Goal: Task Accomplishment & Management: Manage account settings

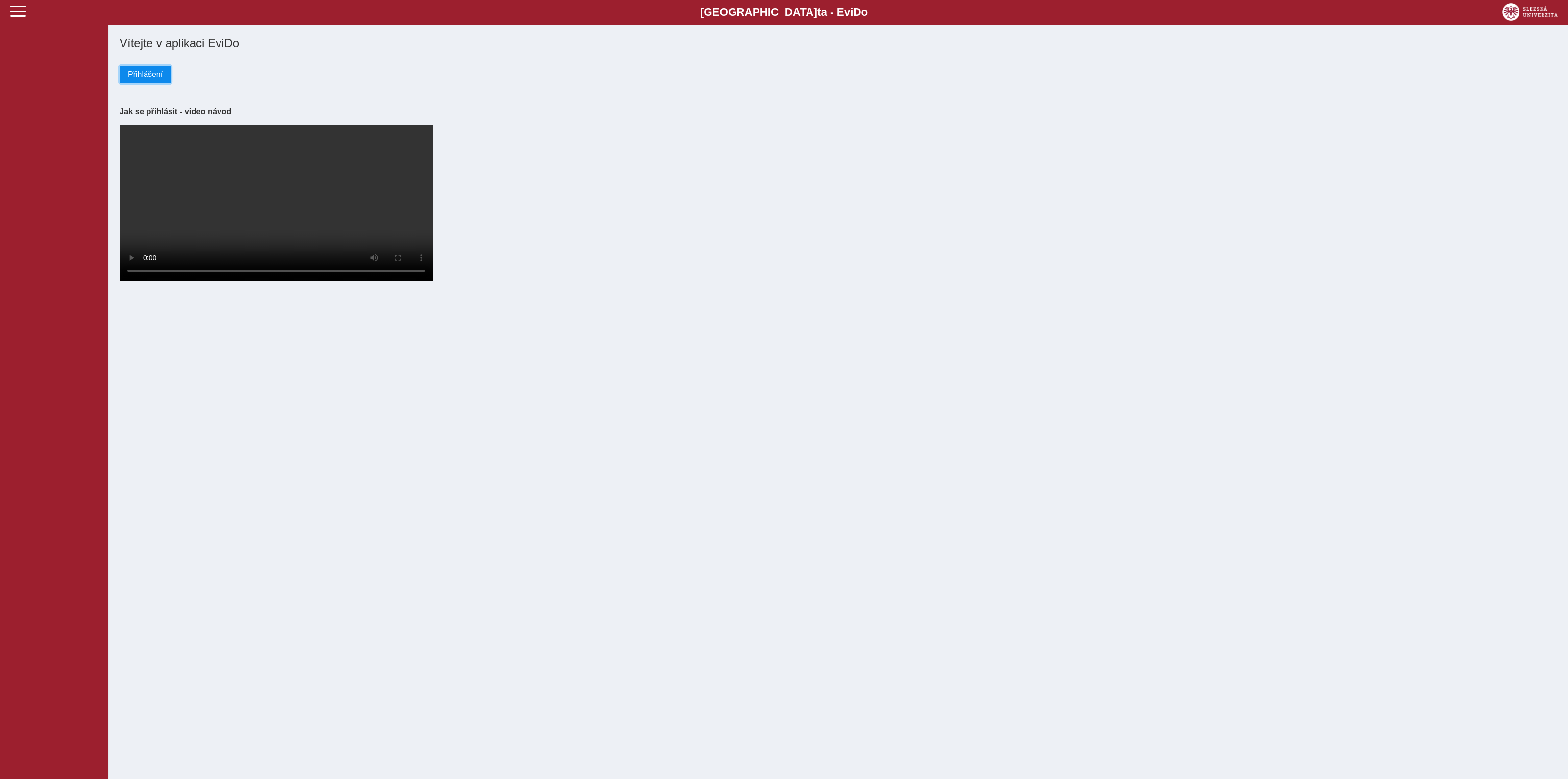
click at [158, 76] on span "Přihlášení" at bounding box center [145, 74] width 35 height 9
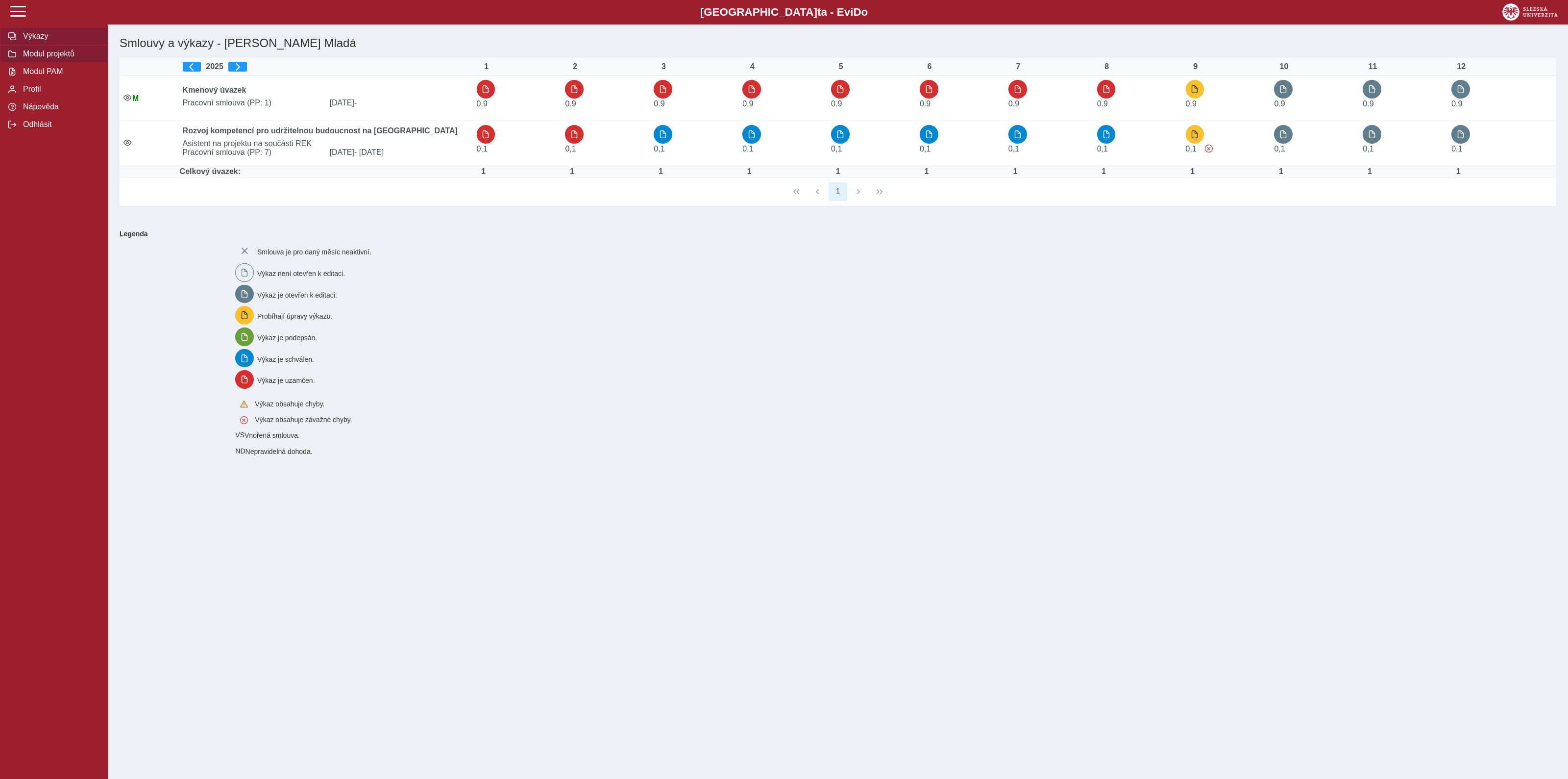
click at [36, 58] on span "Modul projektů" at bounding box center [60, 53] width 79 height 9
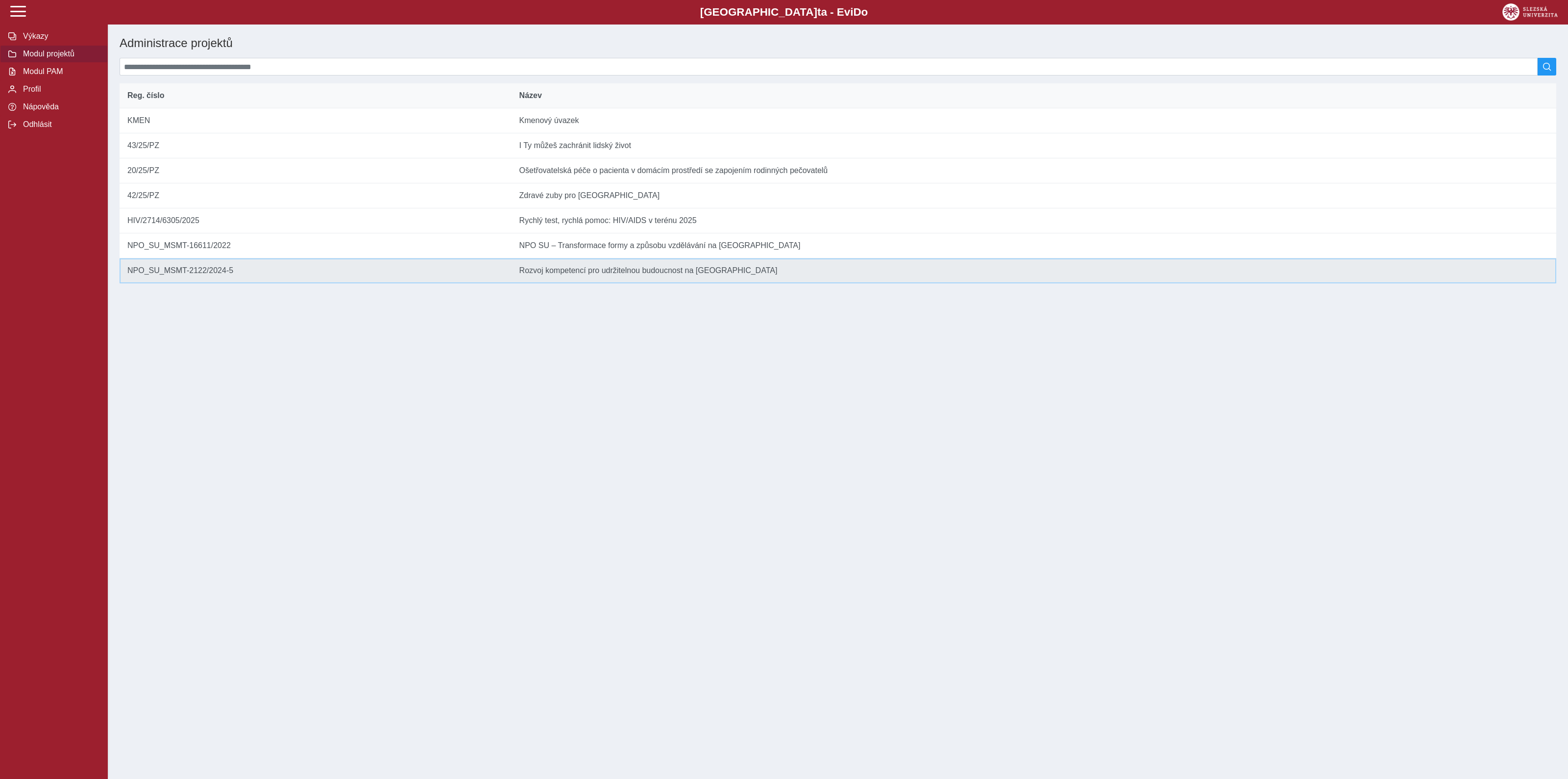
click at [573, 280] on td "Název Rozvoj kompetencí pro udržitelnou budoucnost na Slezské univerzitě v Opavě" at bounding box center [1033, 270] width 1044 height 25
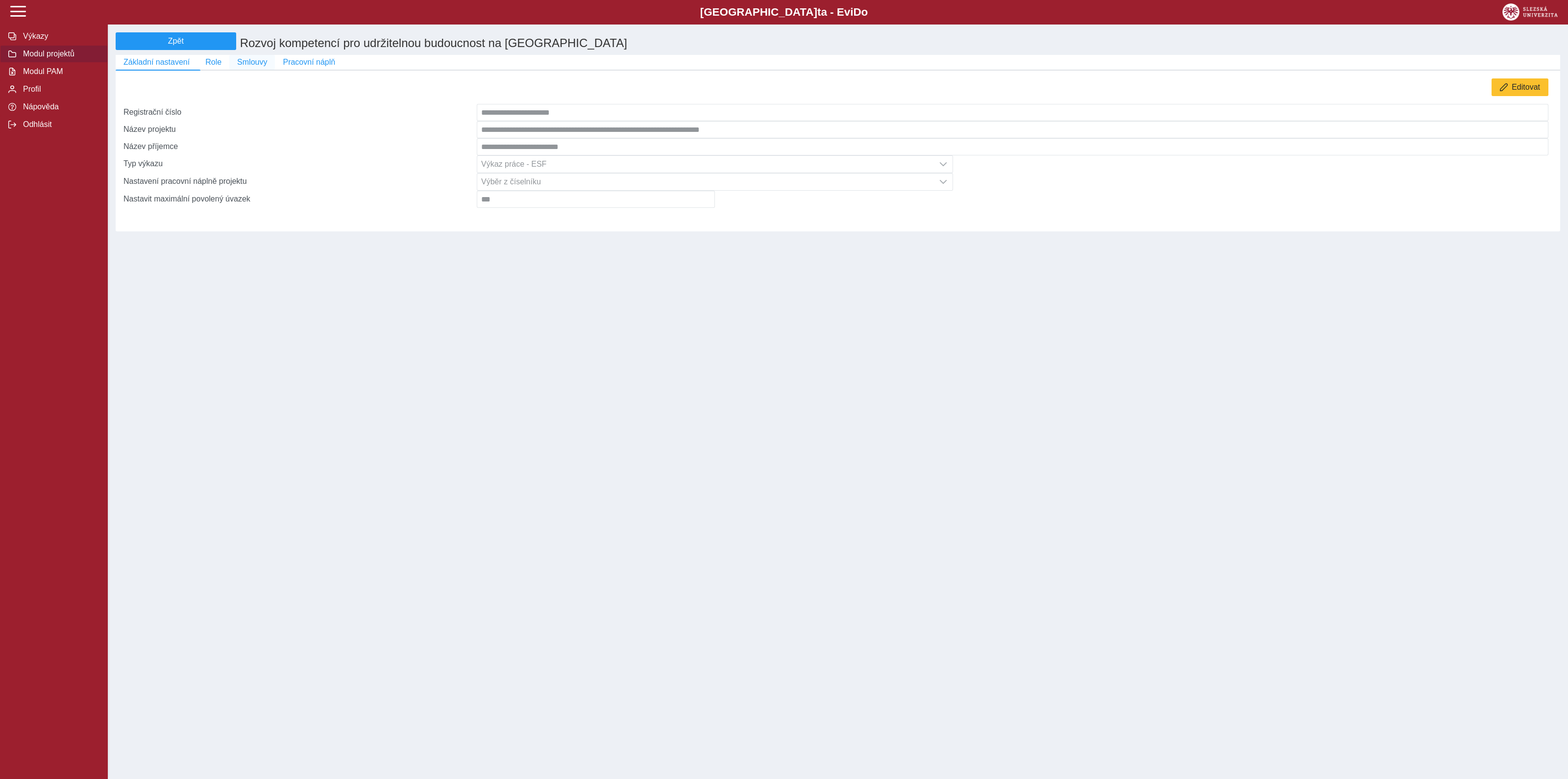
click at [250, 66] on span "Smlouvy" at bounding box center [252, 61] width 30 height 9
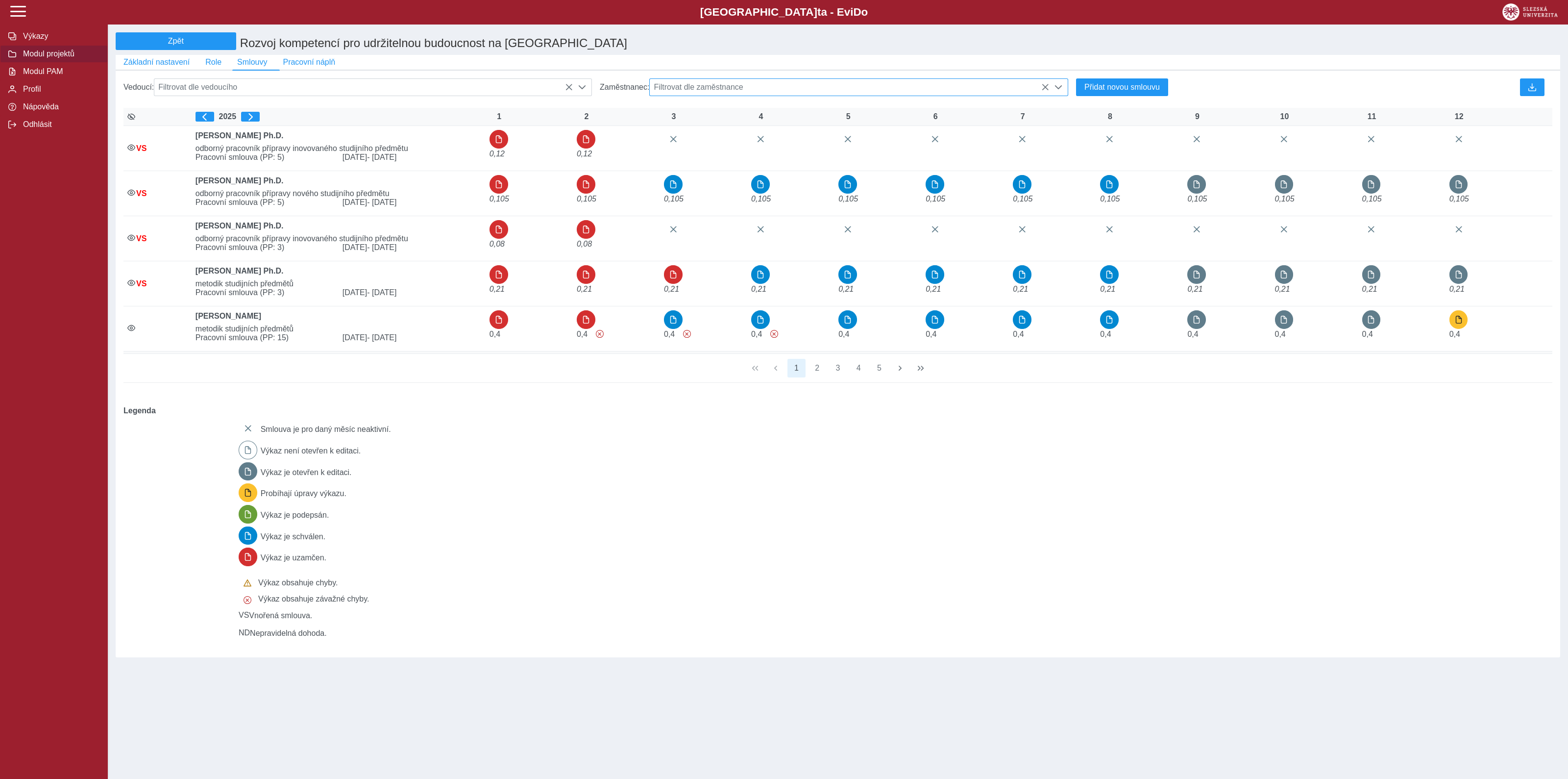
click at [839, 89] on span "Filtrovat dle zaměstnance" at bounding box center [849, 87] width 399 height 17
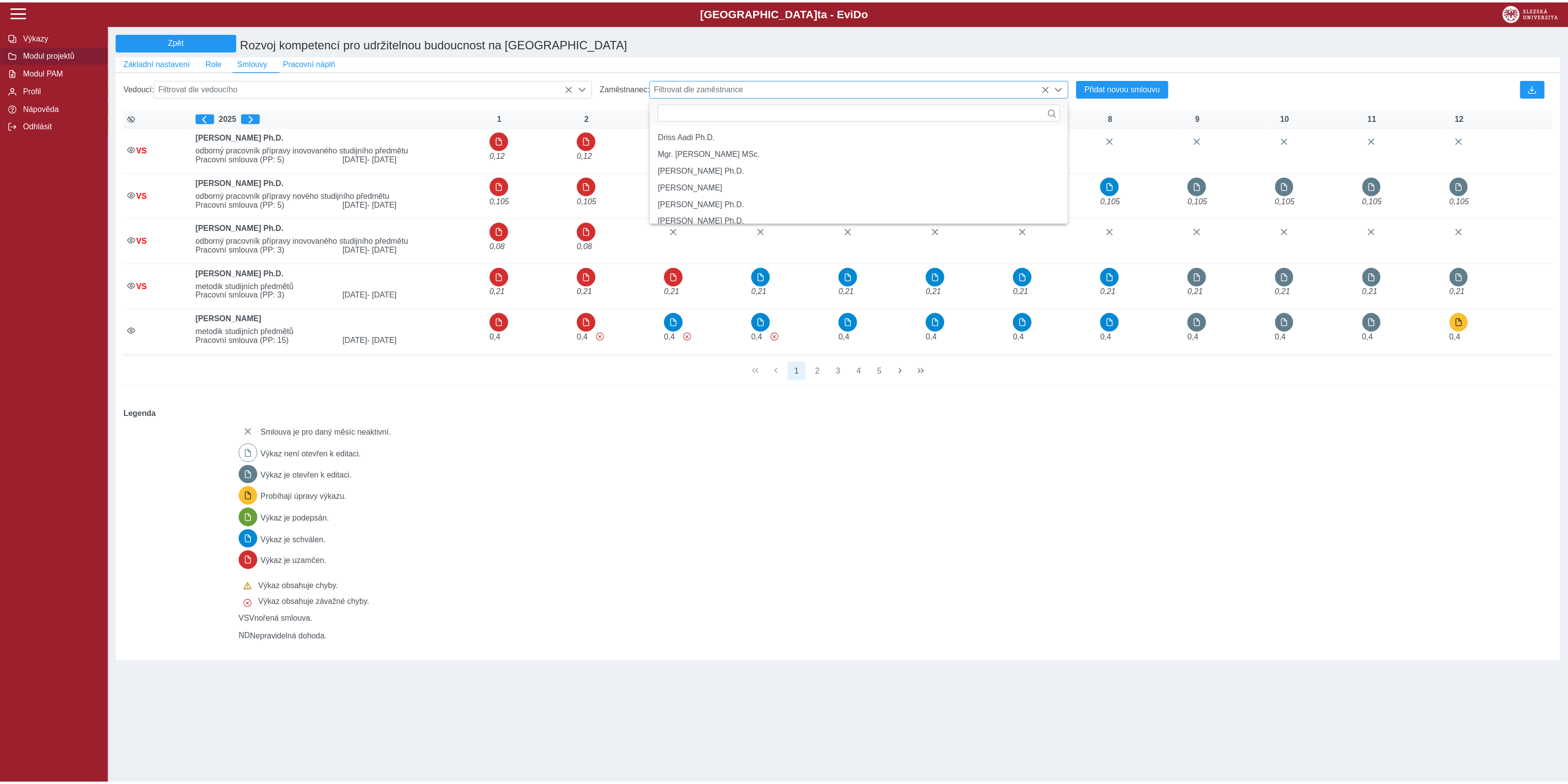
scroll to position [7, 42]
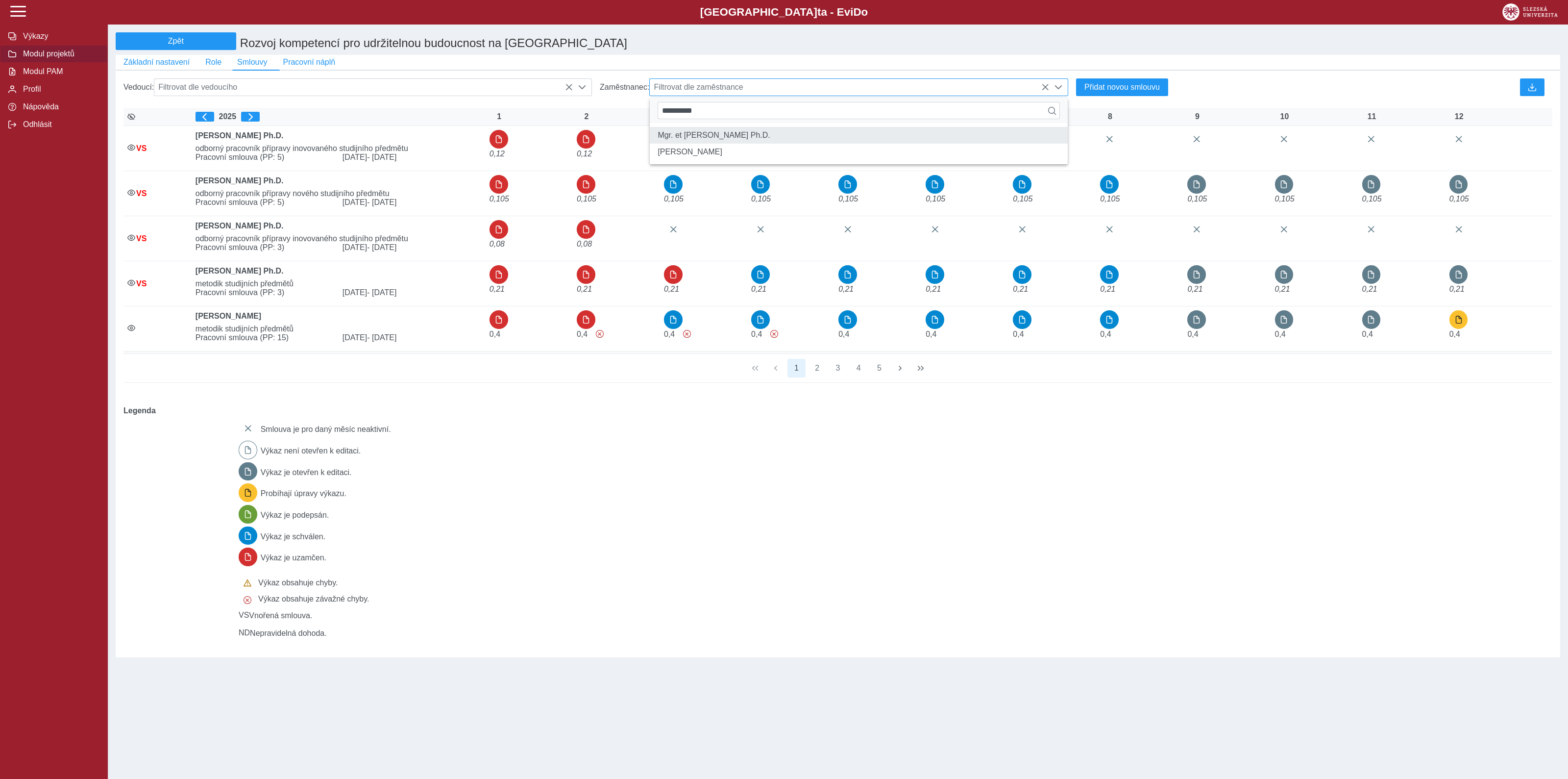
type input "**********"
click at [772, 140] on li "Mgr. et Mgr. Marta Kolaříková Ph.D." at bounding box center [858, 135] width 418 height 17
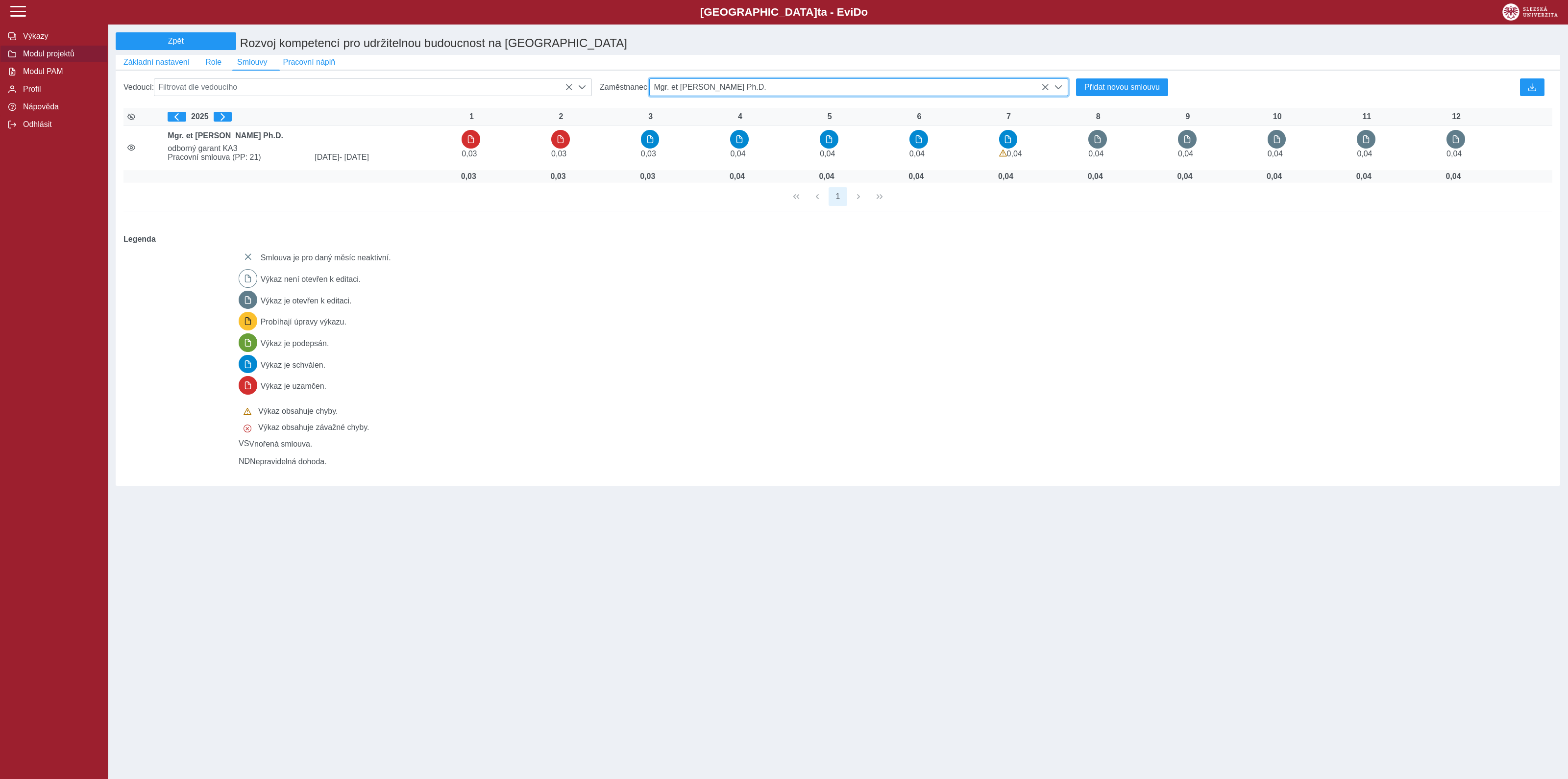
click at [1042, 91] on icon at bounding box center [1044, 87] width 8 height 8
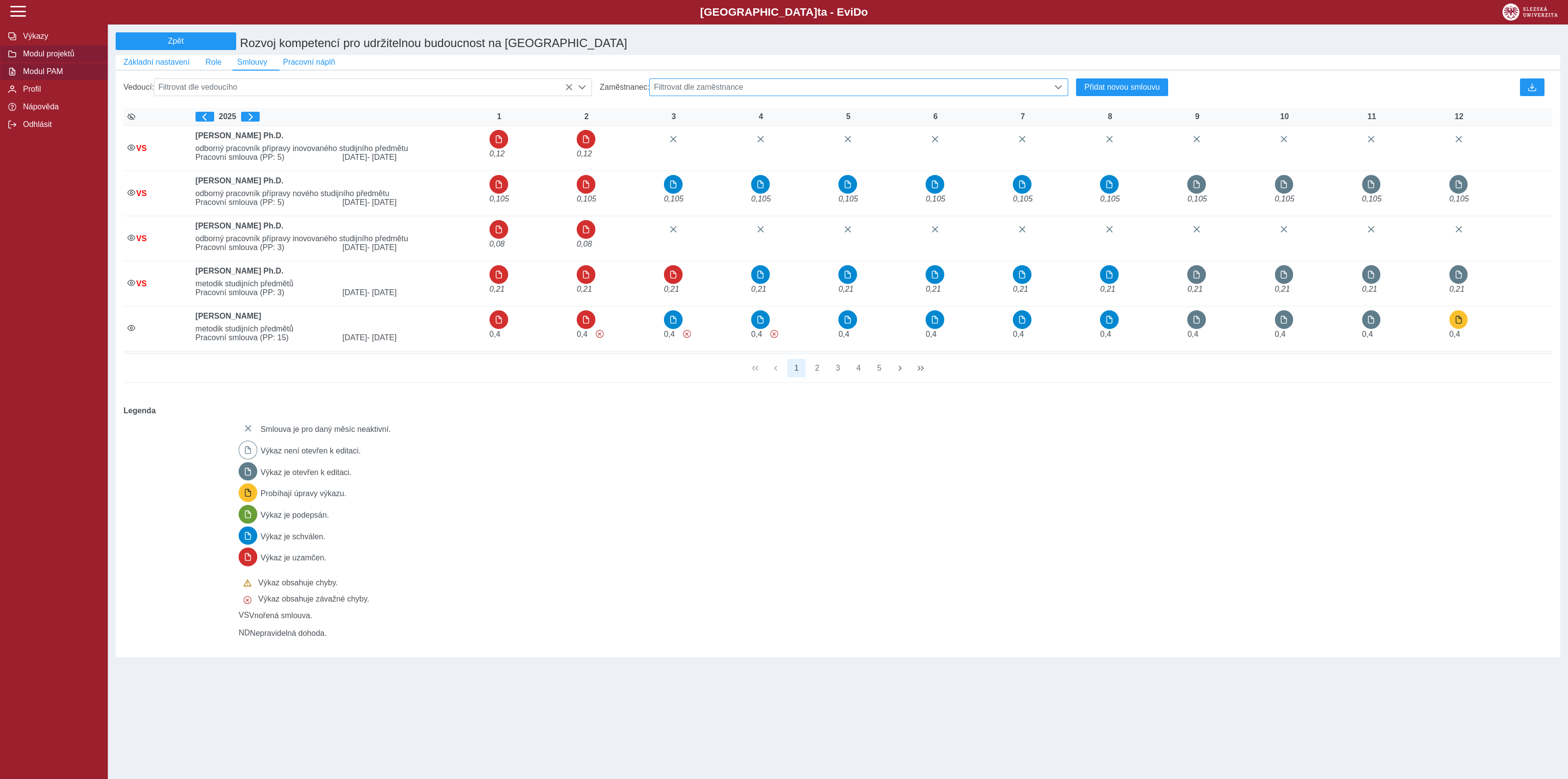
click at [34, 76] on span "Modul PAM" at bounding box center [60, 71] width 79 height 9
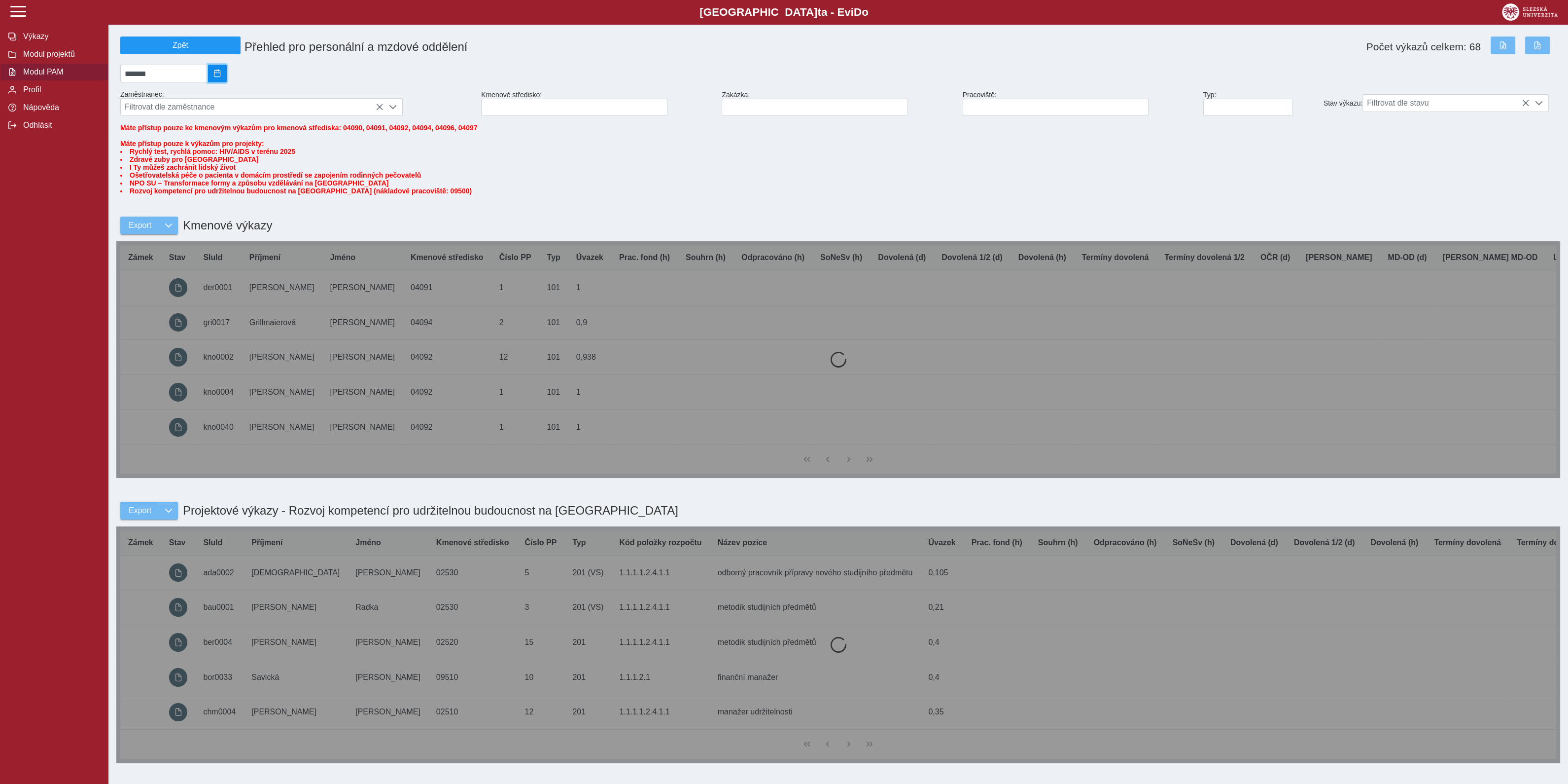
click at [222, 76] on span "2025/08" at bounding box center [217, 73] width 8 height 8
click at [213, 164] on span "Zář" at bounding box center [206, 159] width 33 height 17
type input "*******"
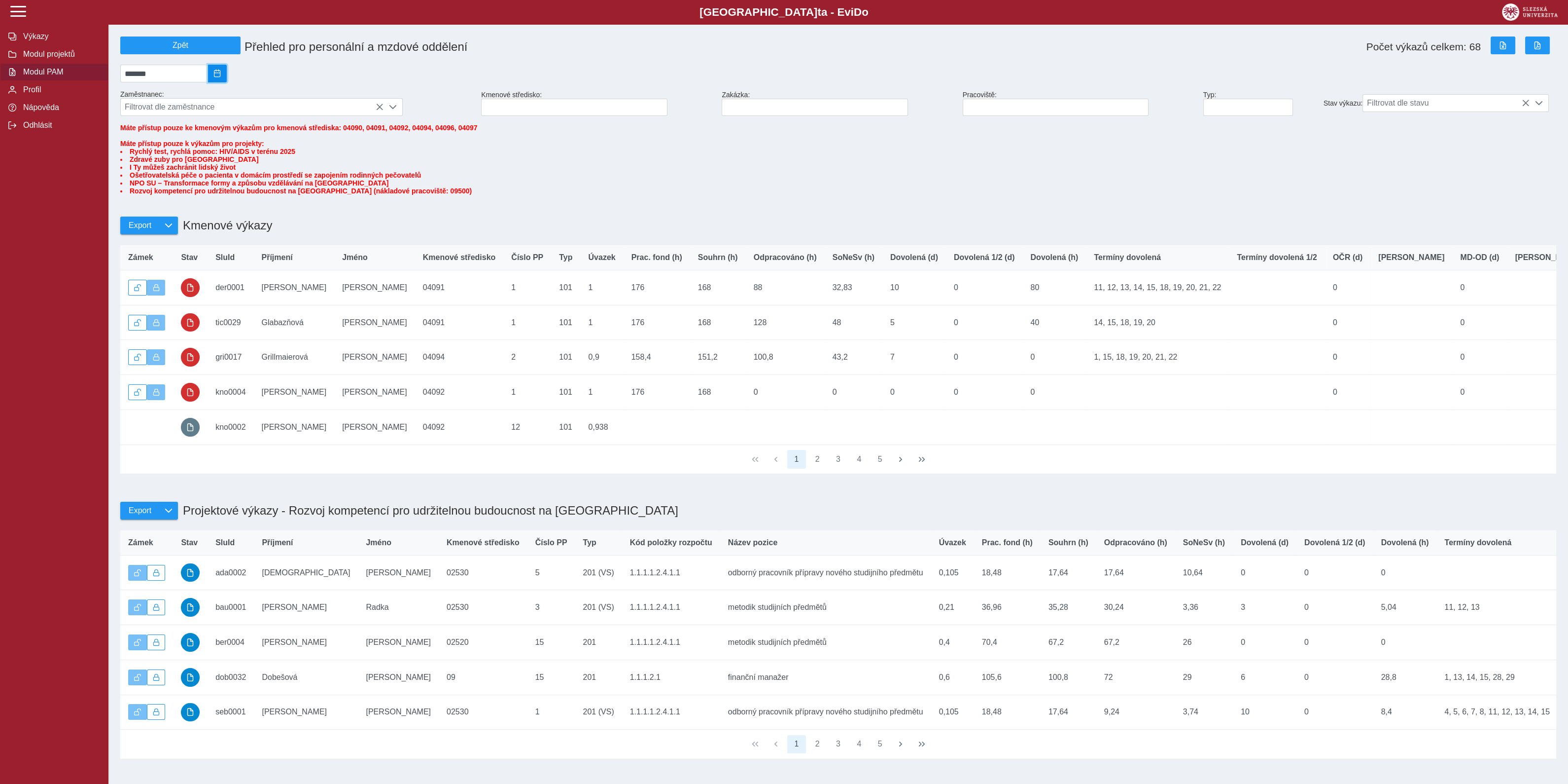
click at [222, 73] on span "2025/09" at bounding box center [217, 73] width 8 height 8
click at [215, 163] on span "Zář" at bounding box center [206, 159] width 33 height 17
click at [222, 72] on span "2025/08" at bounding box center [217, 73] width 8 height 8
click at [217, 167] on span "Zář" at bounding box center [206, 159] width 33 height 17
type input "*******"
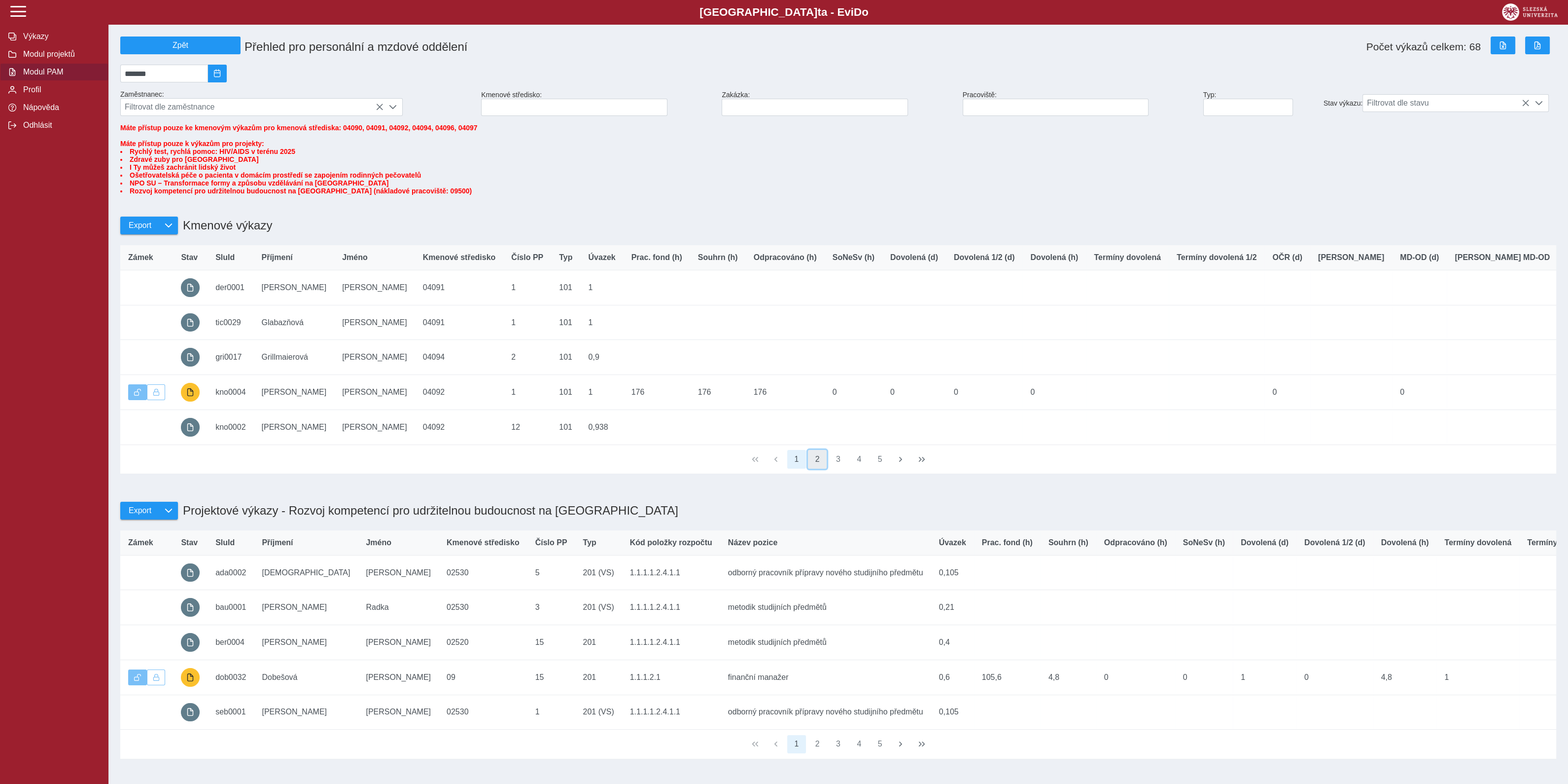
click at [820, 468] on button "2" at bounding box center [817, 460] width 19 height 19
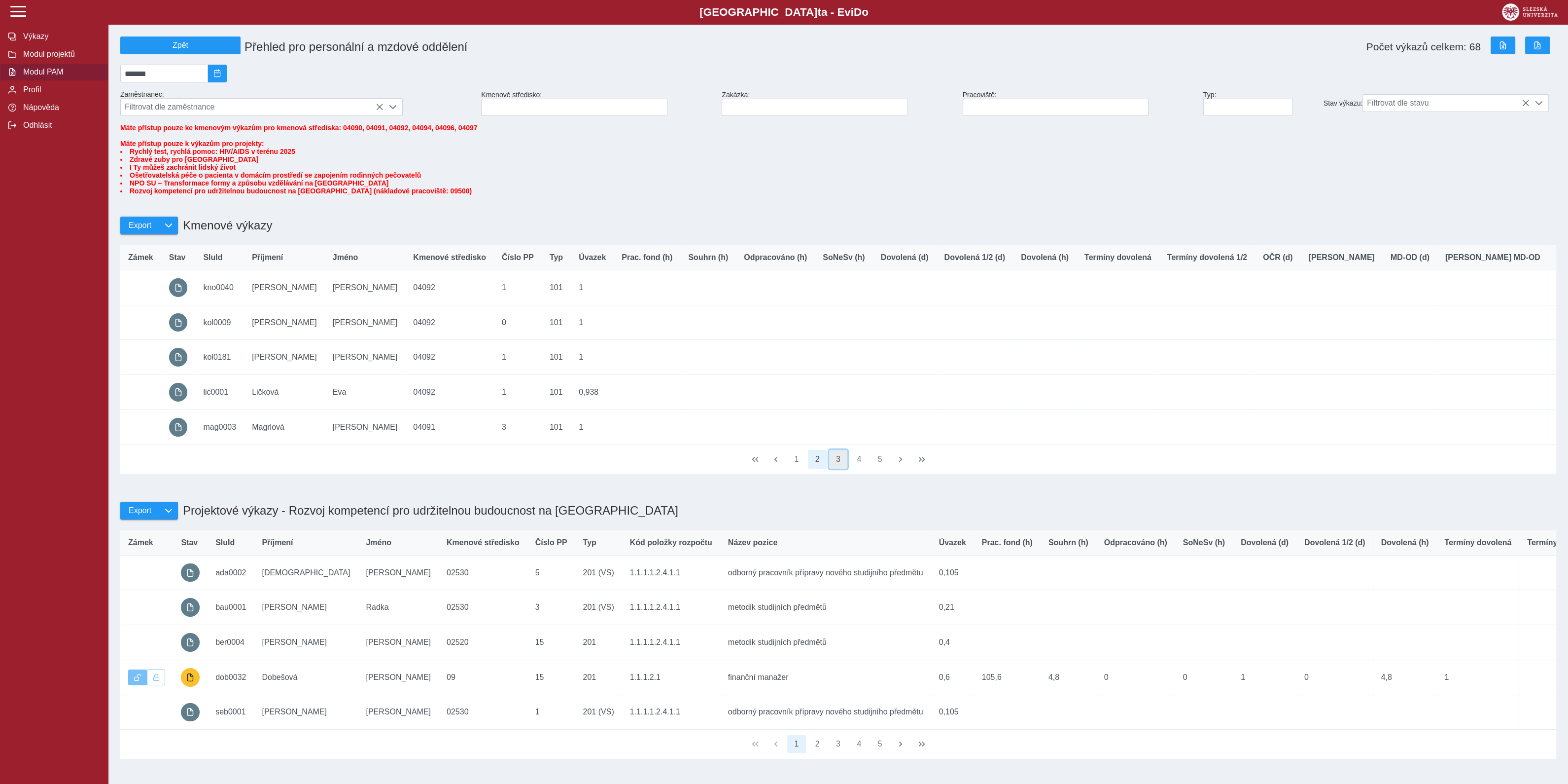
click at [840, 468] on button "3" at bounding box center [839, 460] width 19 height 19
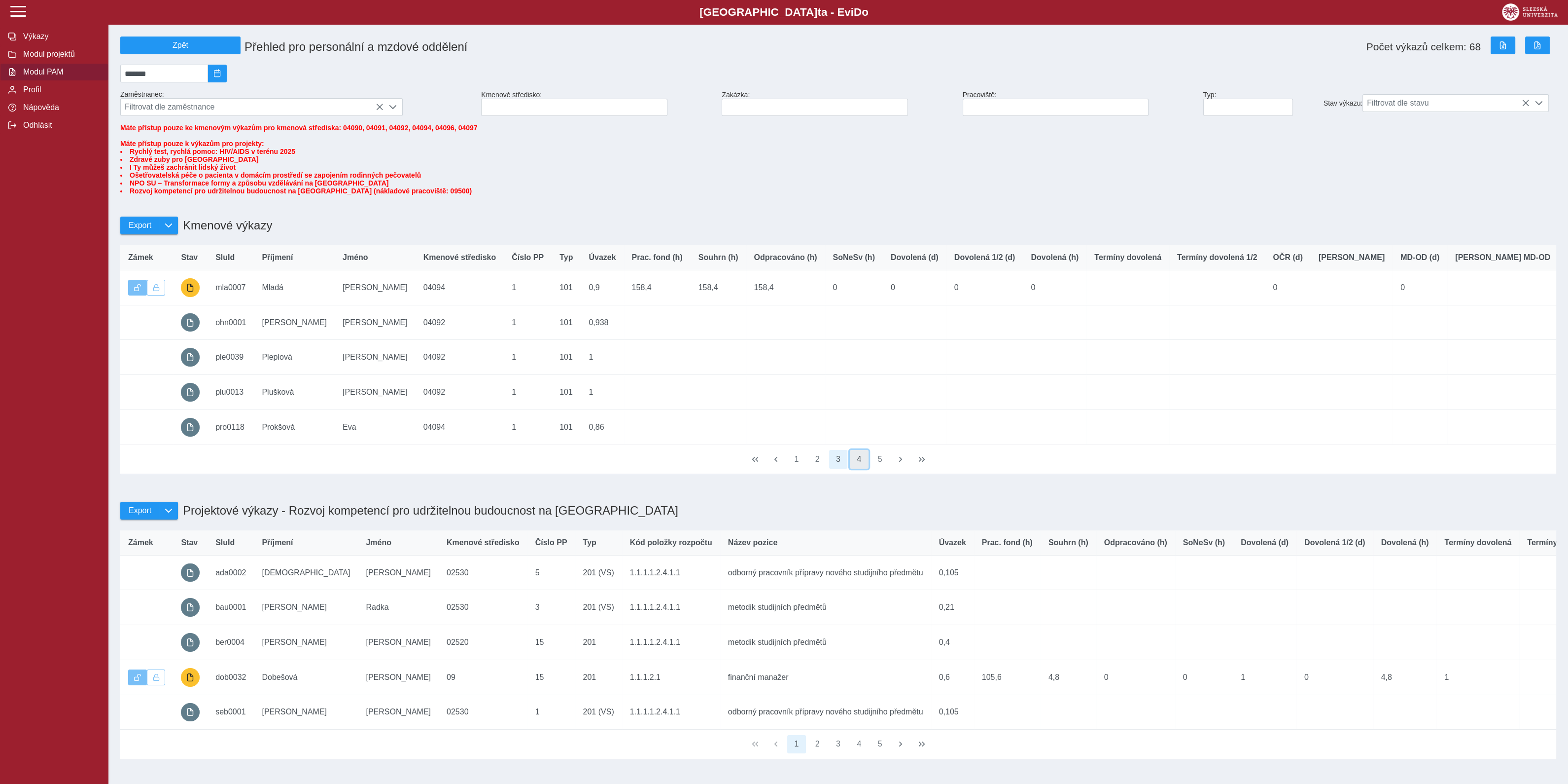
click at [859, 468] on button "4" at bounding box center [860, 460] width 19 height 19
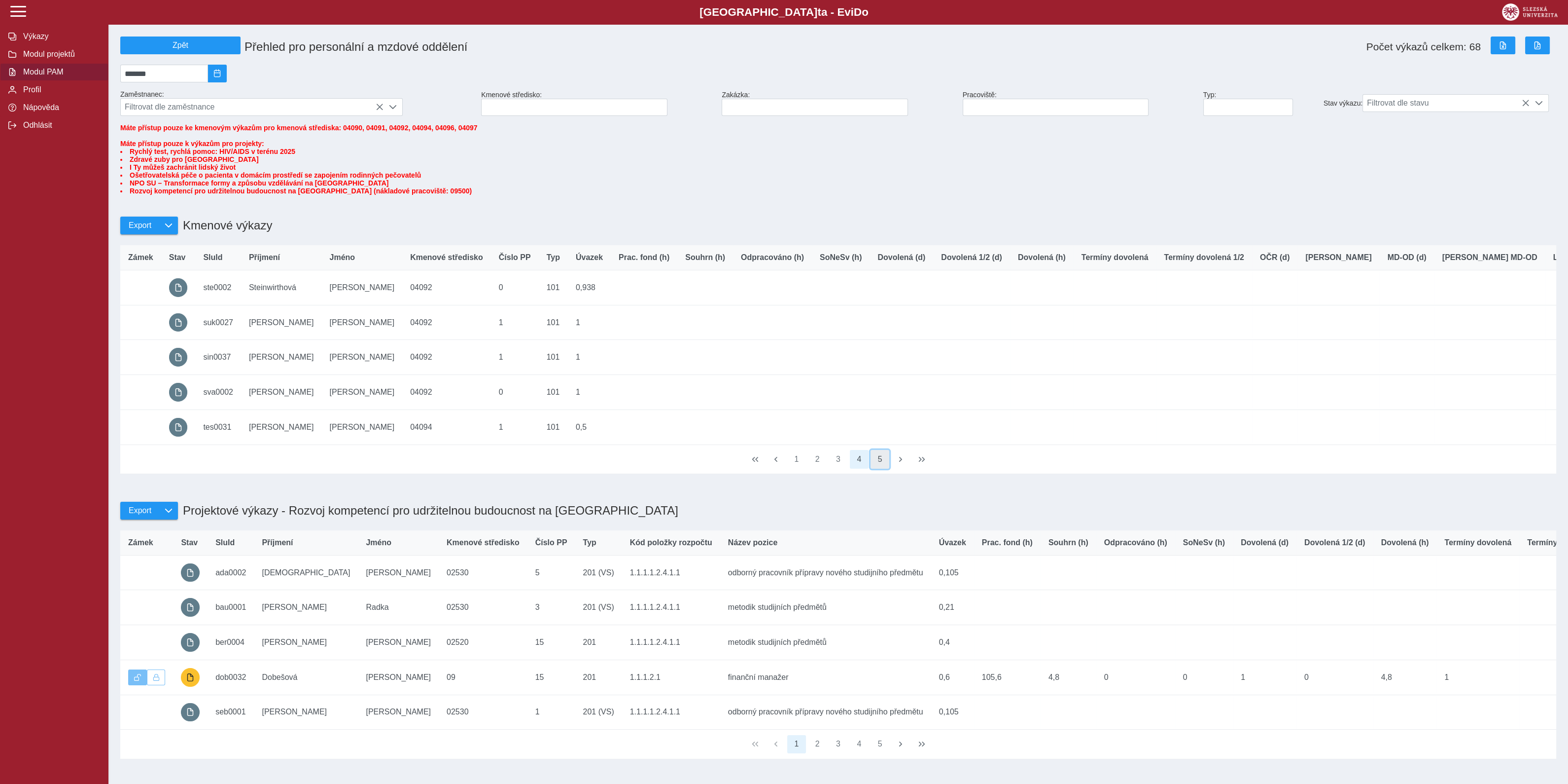
click at [879, 468] on button "5" at bounding box center [880, 460] width 19 height 19
click at [798, 468] on button "1" at bounding box center [797, 460] width 19 height 19
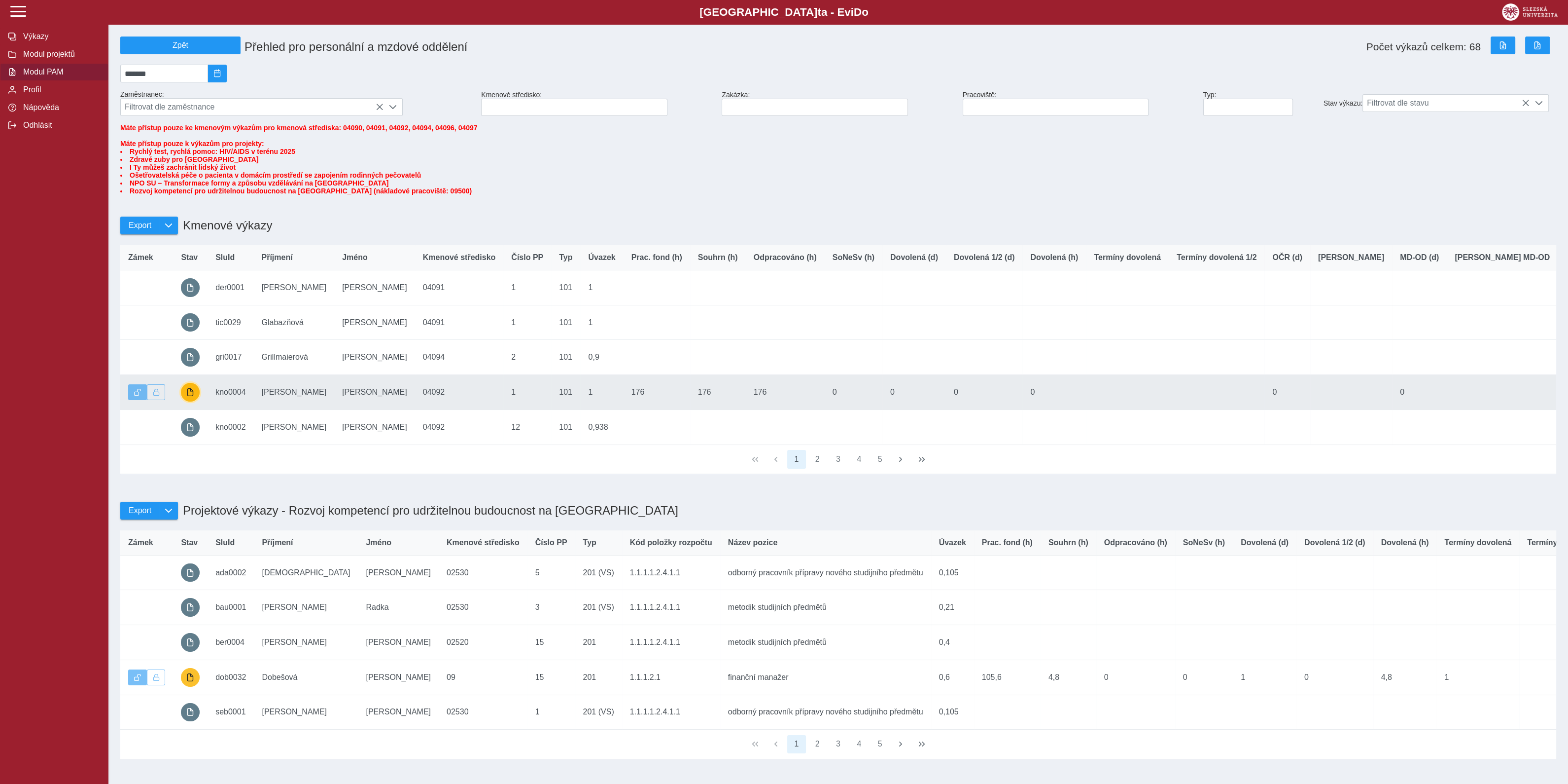
click at [190, 396] on span "button" at bounding box center [190, 392] width 8 height 8
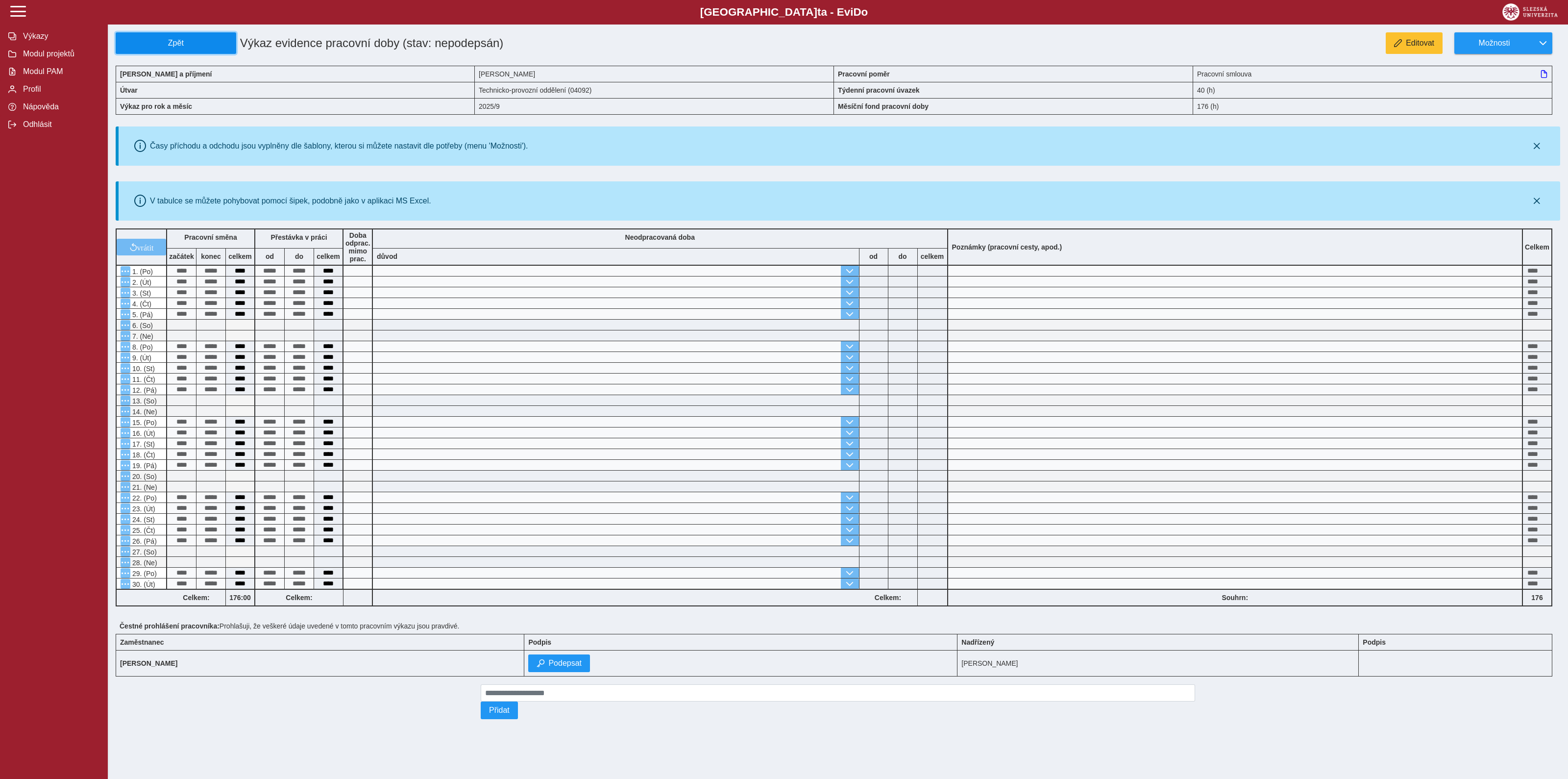
click at [177, 43] on span "Zpět" at bounding box center [176, 43] width 112 height 9
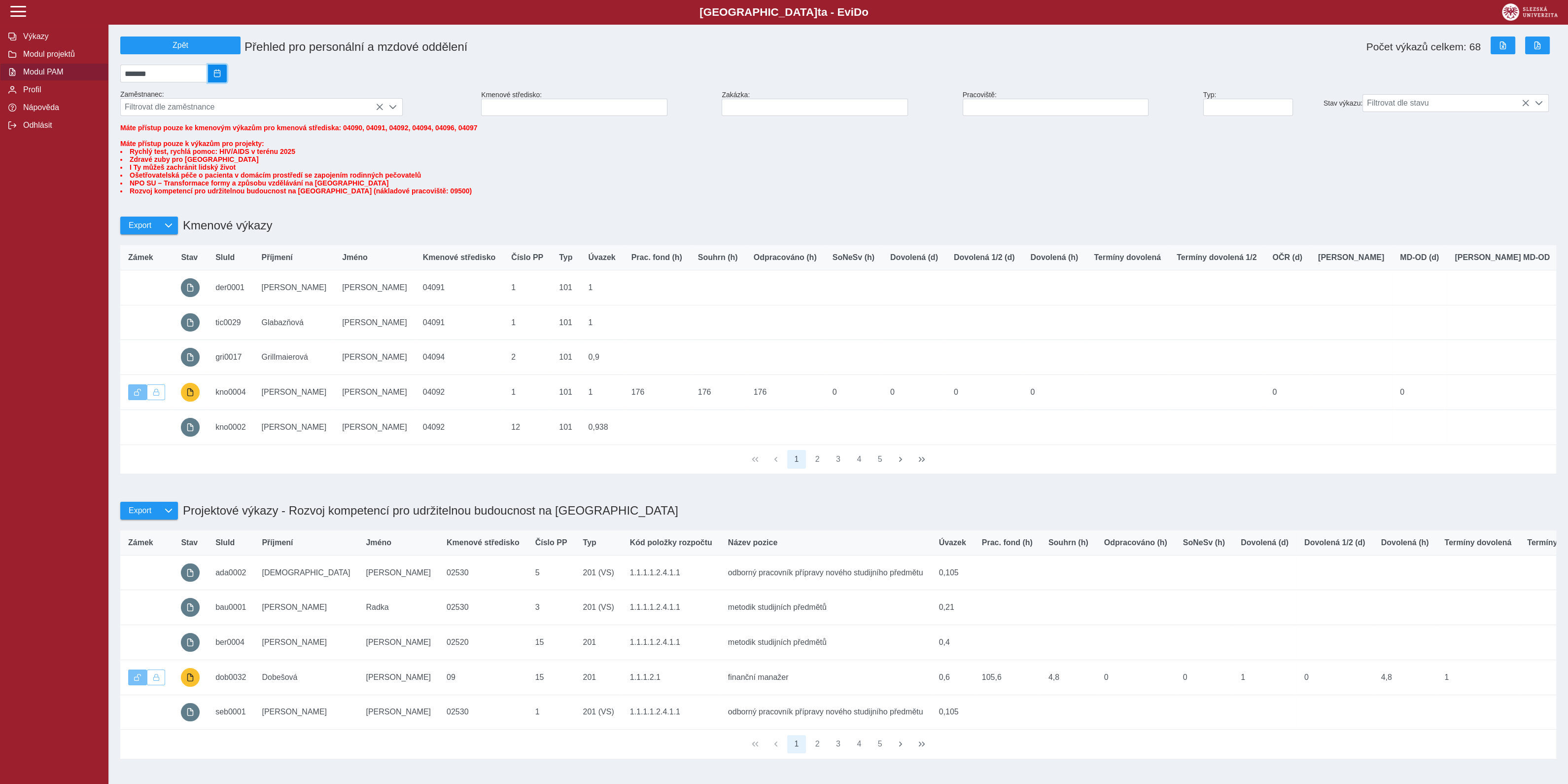
click at [222, 73] on span "2025/09" at bounding box center [217, 73] width 8 height 8
click at [184, 164] on span "Srp" at bounding box center [173, 159] width 33 height 17
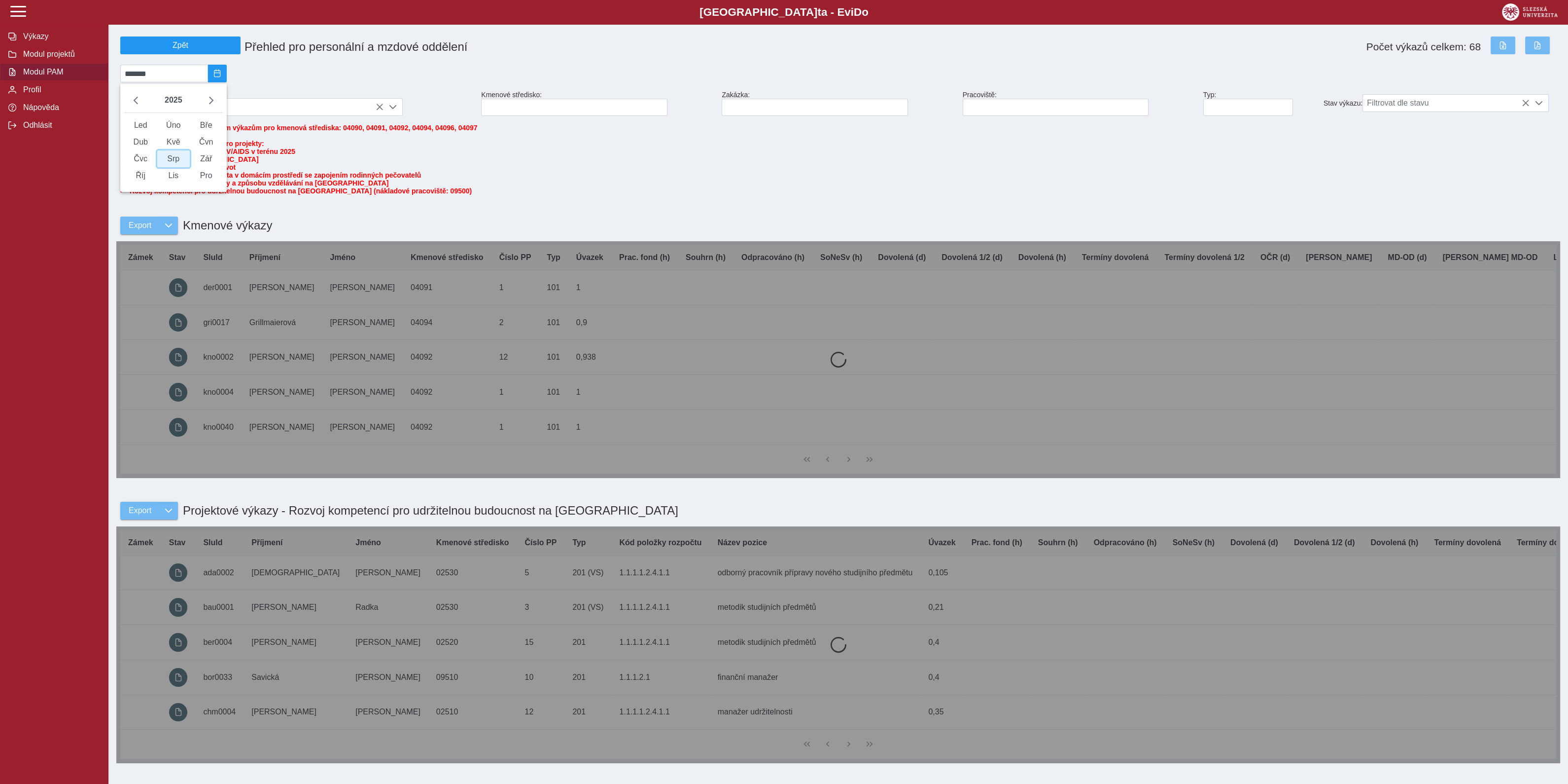
type input "*******"
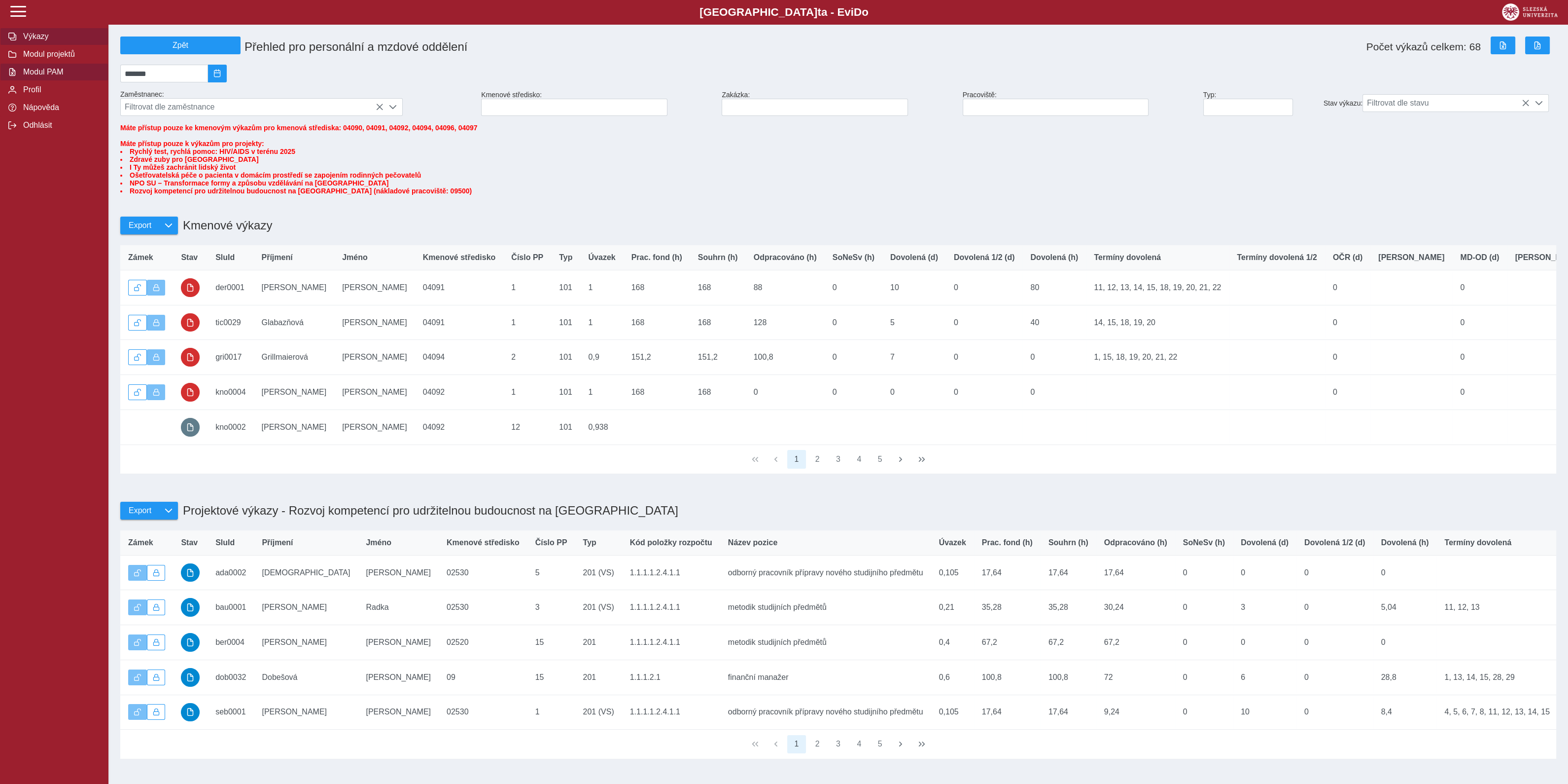
click at [35, 37] on span "Výkazy" at bounding box center [60, 36] width 80 height 9
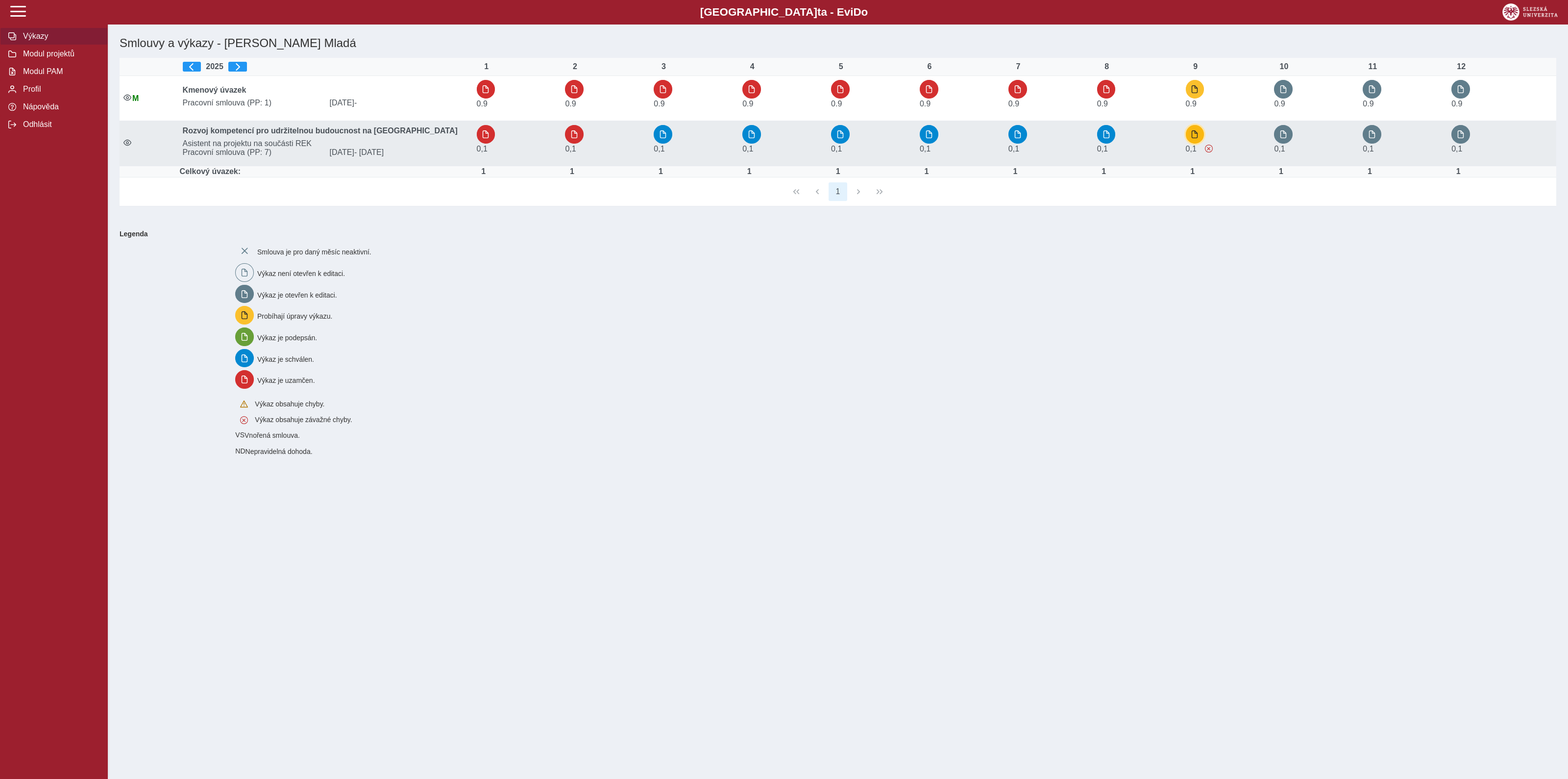
click at [1198, 138] on span "button" at bounding box center [1194, 134] width 8 height 8
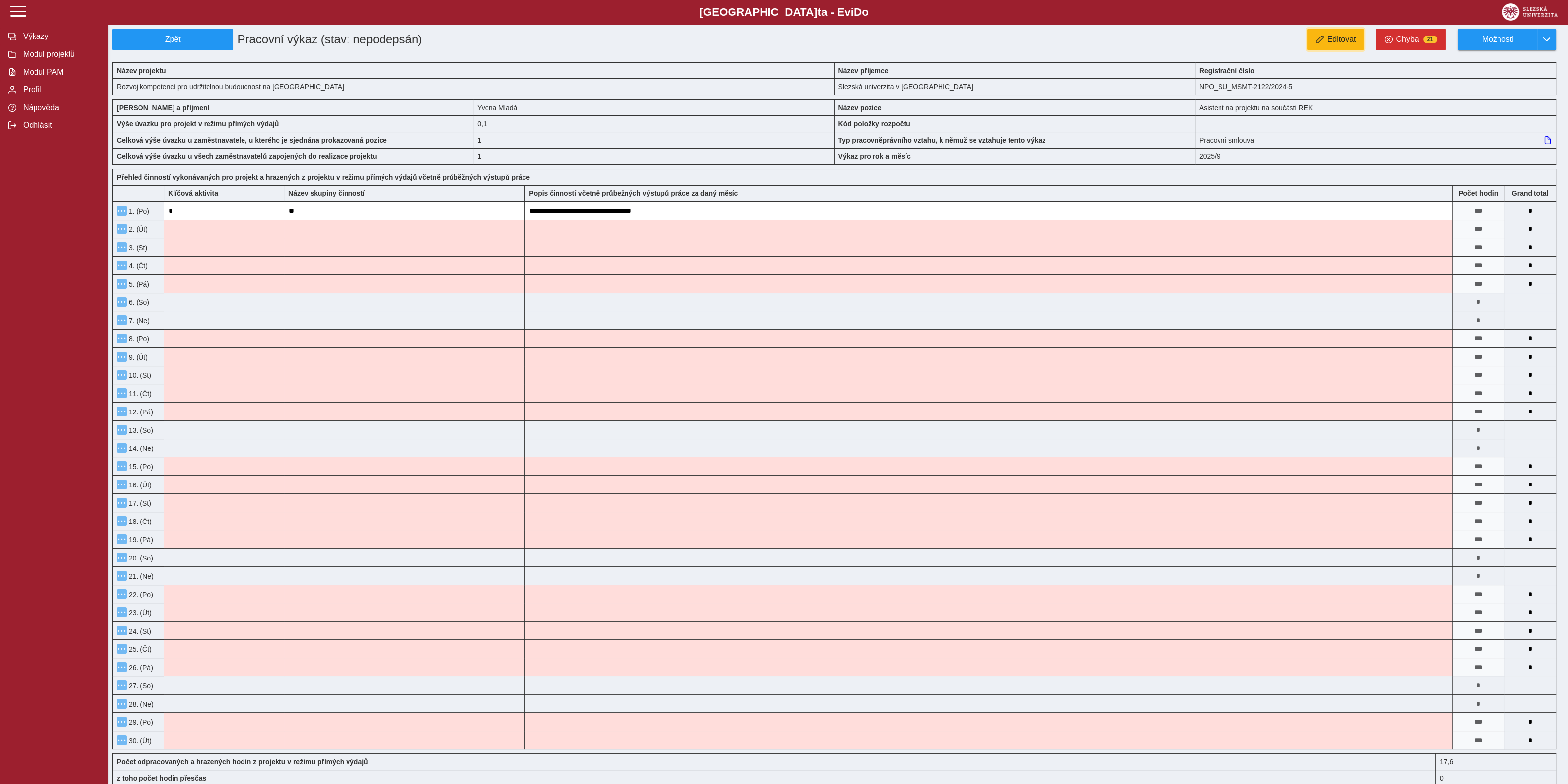
click at [1346, 35] on span "Editovat" at bounding box center [1342, 39] width 29 height 9
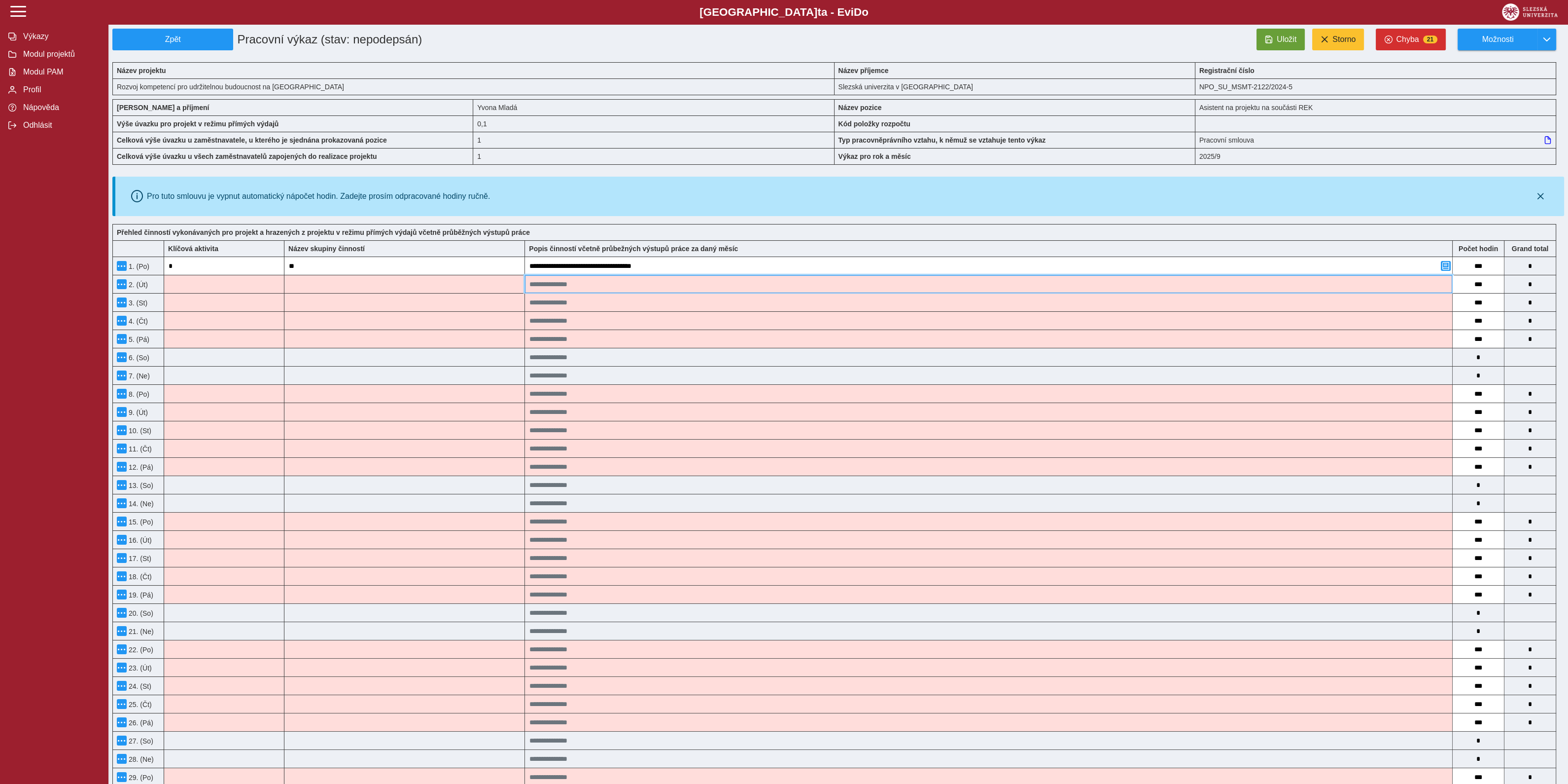
click at [592, 283] on input at bounding box center [988, 284] width 927 height 18
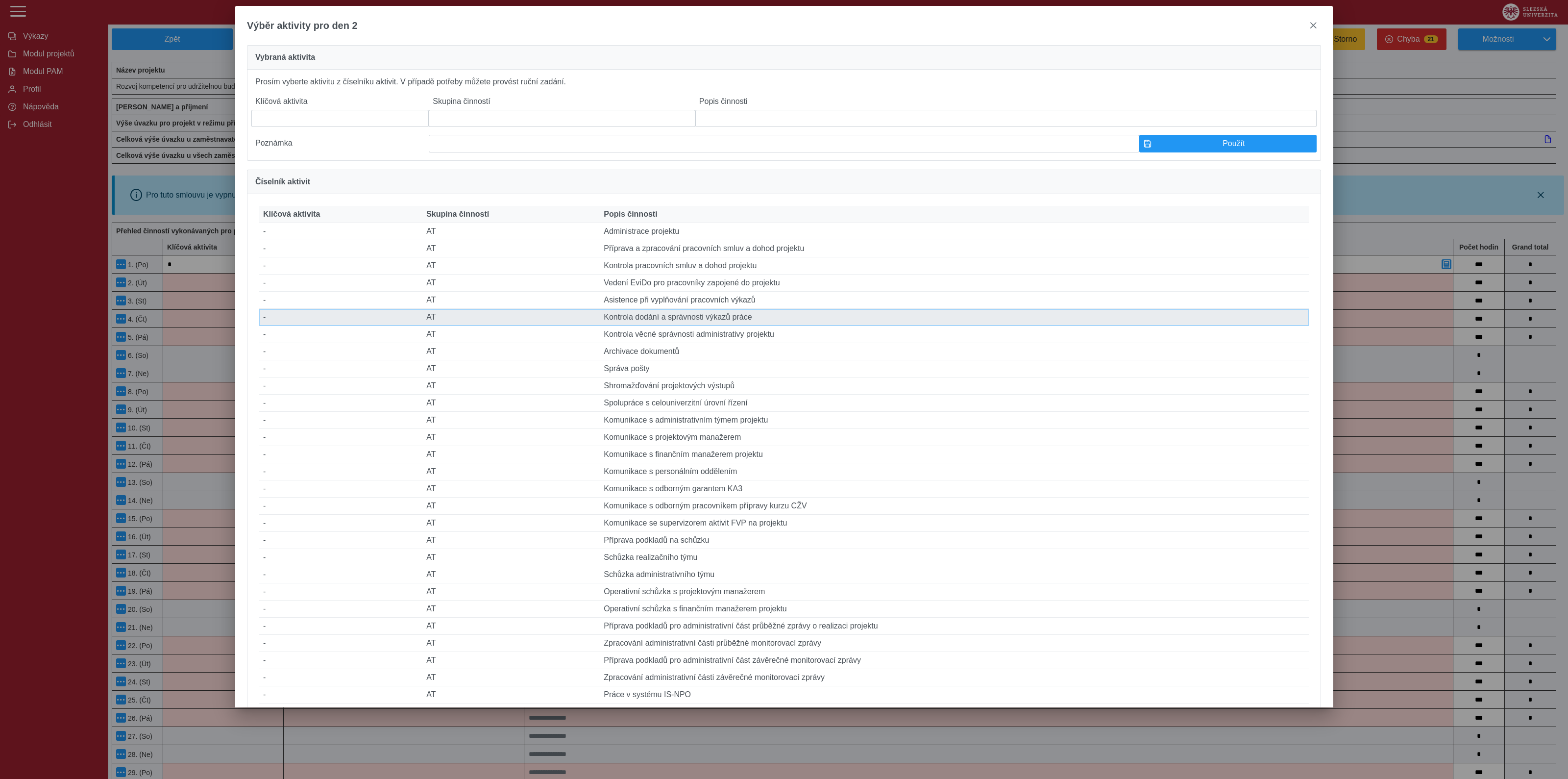
click at [627, 326] on td "Popis činnosti Kontrola dodání a správnosti výkazů práce" at bounding box center [954, 318] width 709 height 17
type input "*"
type input "**"
type input "**********"
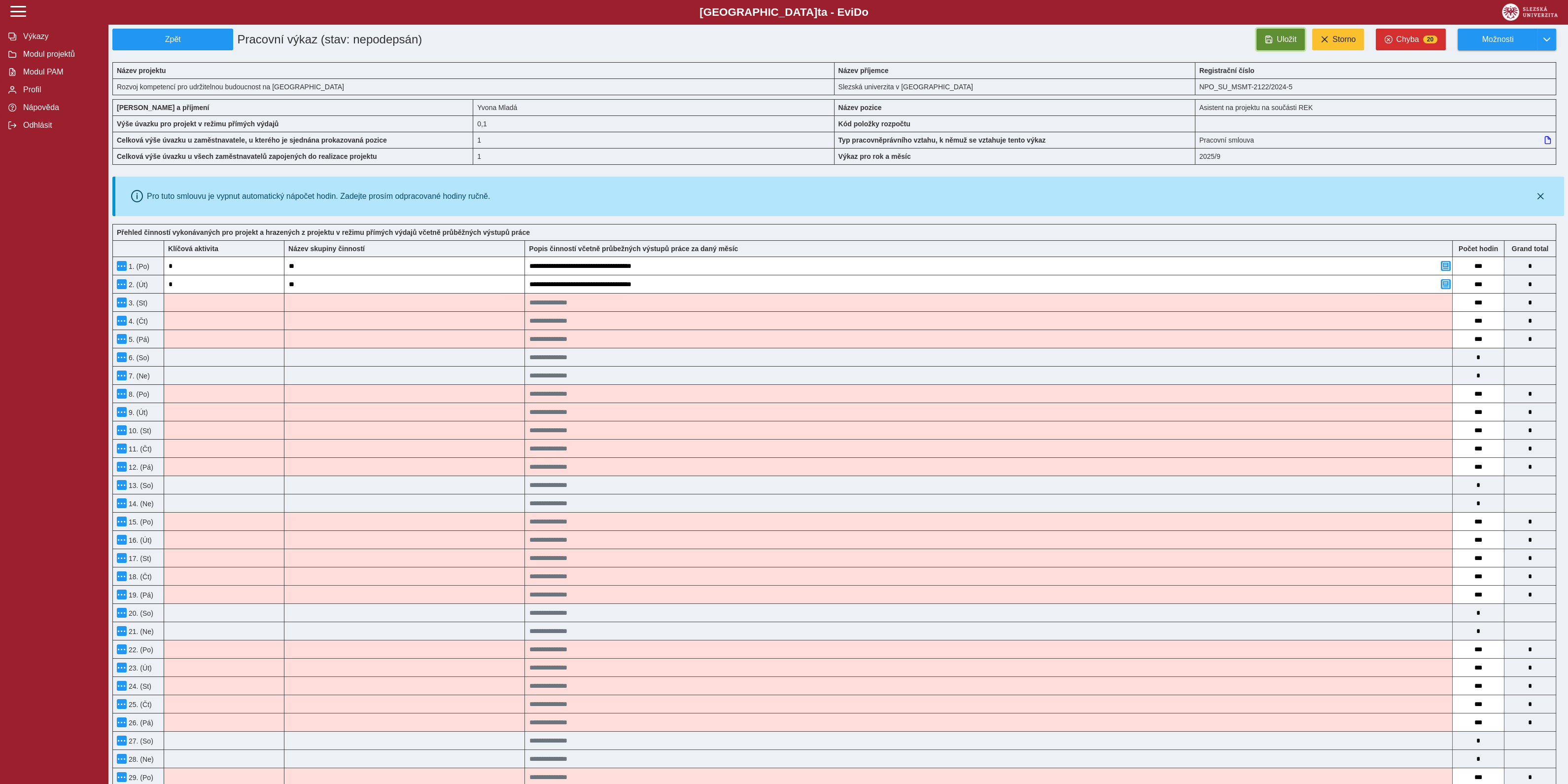
click at [1284, 38] on span "Uložit" at bounding box center [1286, 39] width 20 height 9
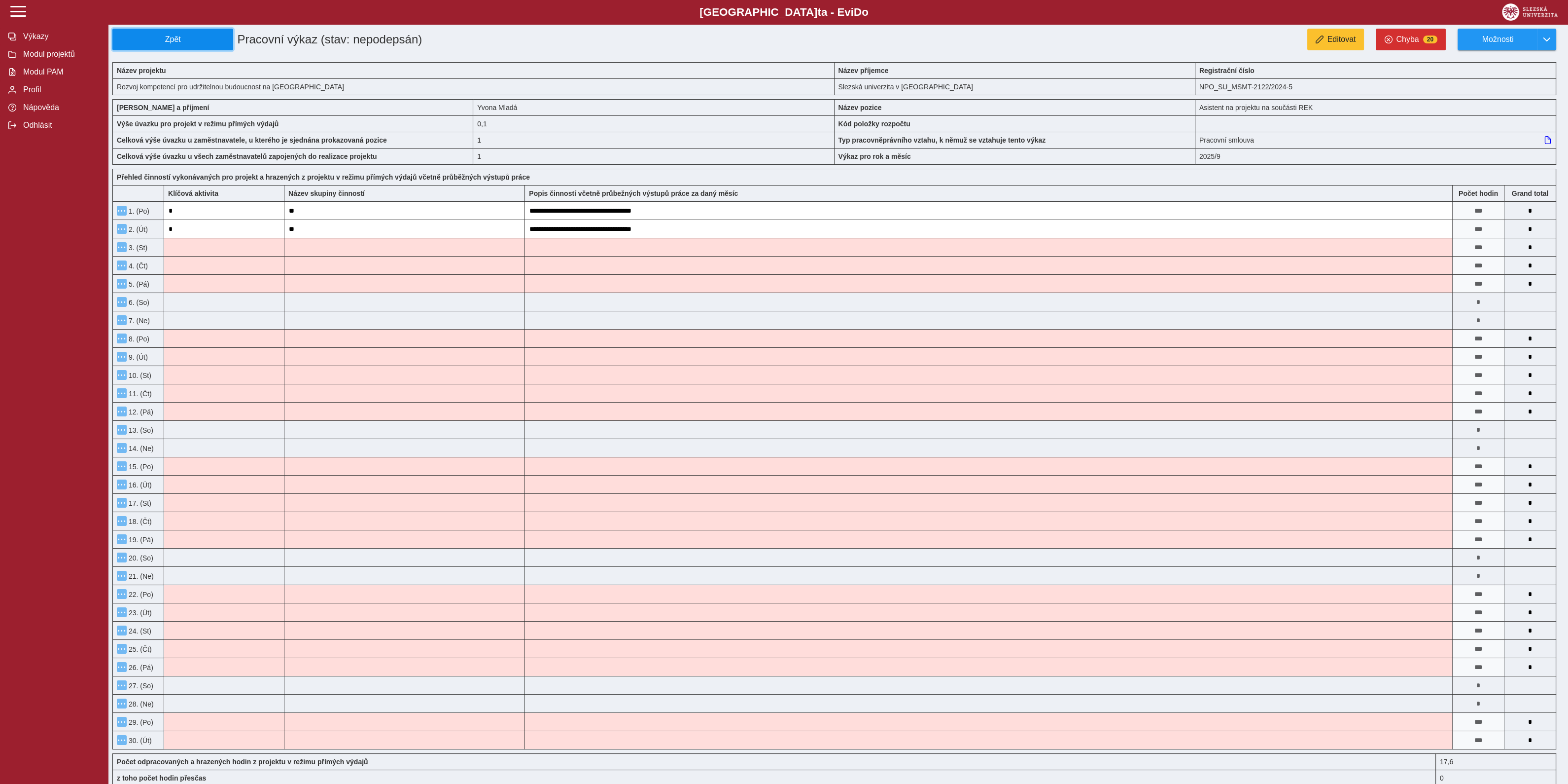
click at [167, 35] on span "Zpět" at bounding box center [173, 39] width 112 height 9
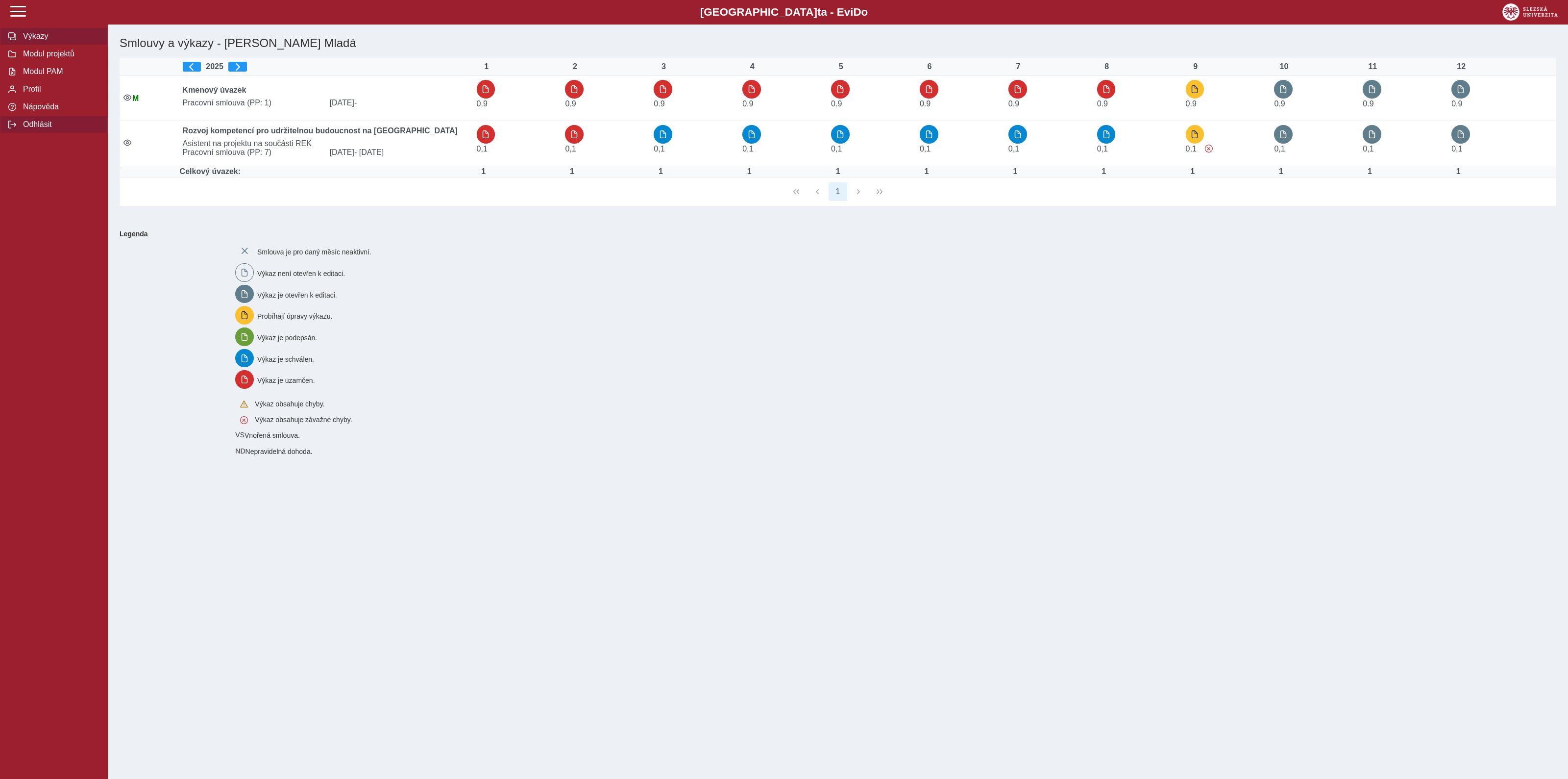
click at [35, 129] on span "Odhlásit" at bounding box center [60, 124] width 79 height 9
